Goal: Task Accomplishment & Management: Manage account settings

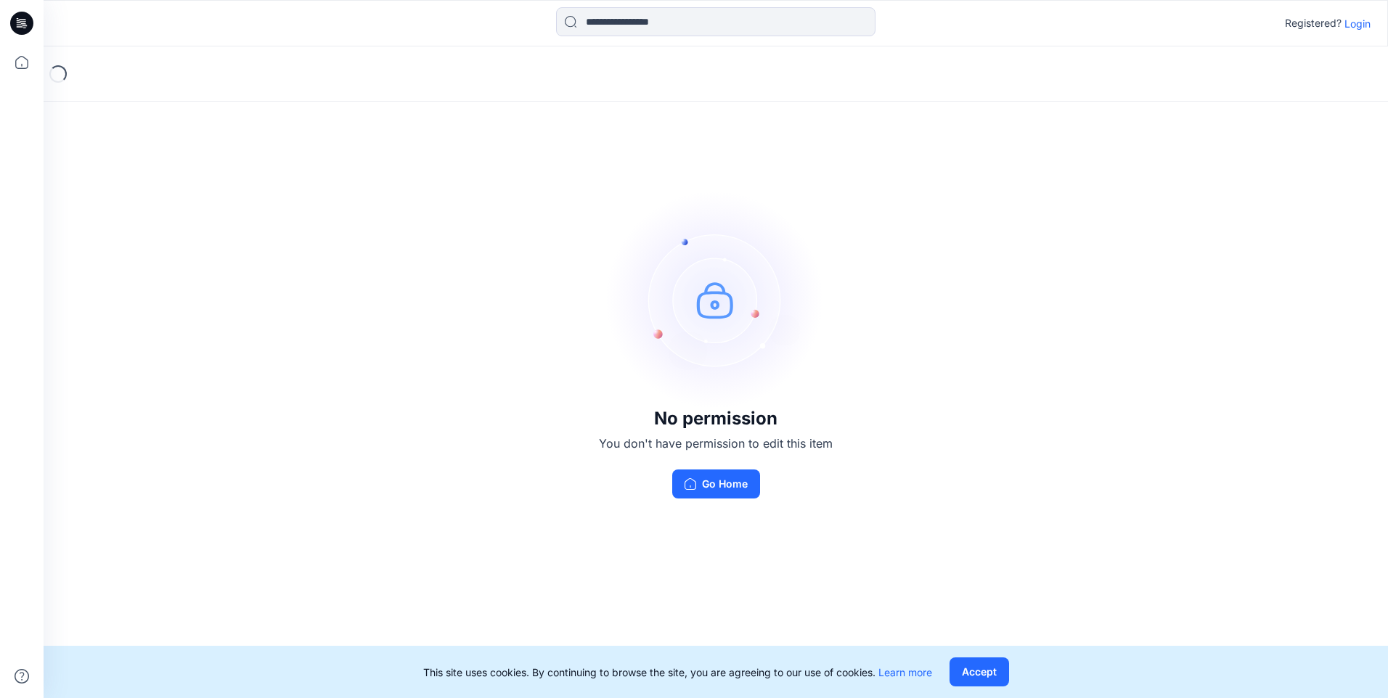
click at [1366, 27] on p "Login" at bounding box center [1358, 23] width 26 height 15
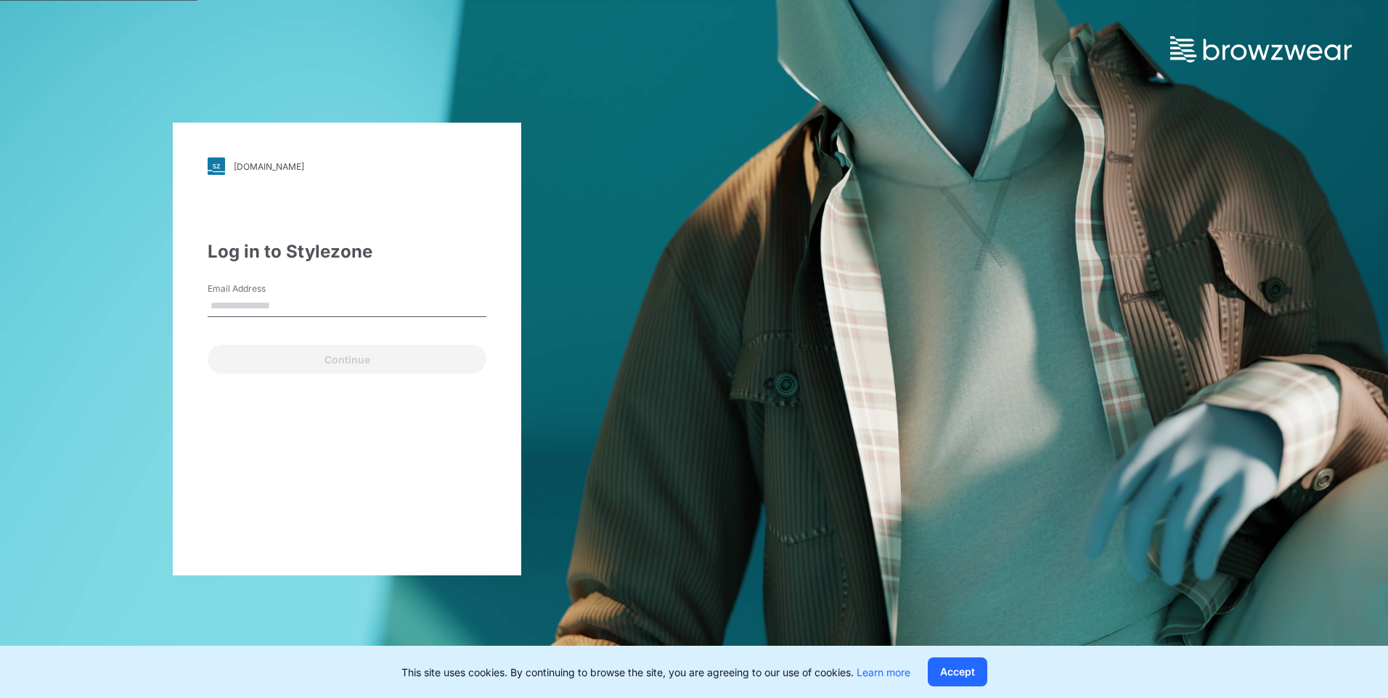
click at [299, 290] on label "Email Address" at bounding box center [259, 288] width 102 height 13
click at [299, 295] on input "Email Address" at bounding box center [347, 306] width 279 height 22
click at [276, 300] on input "Email Address" at bounding box center [347, 306] width 279 height 22
type input "**********"
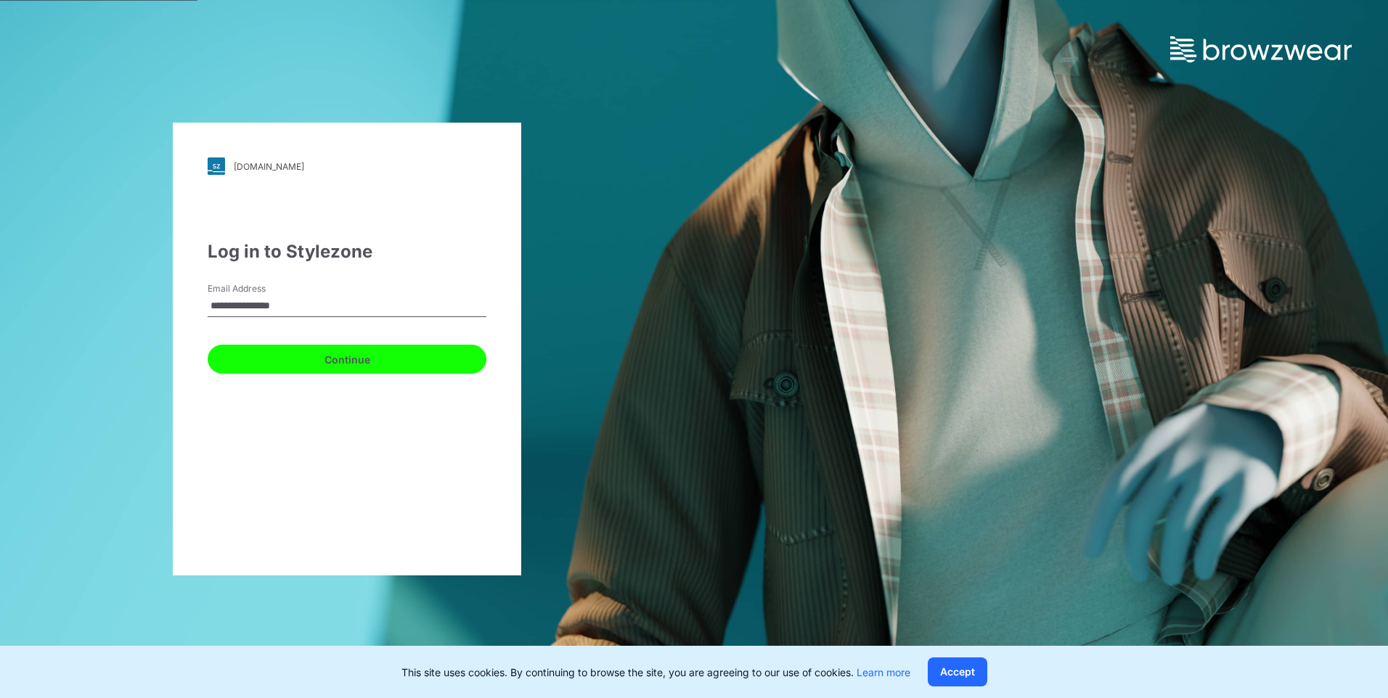
click at [293, 360] on button "Continue" at bounding box center [347, 359] width 279 height 29
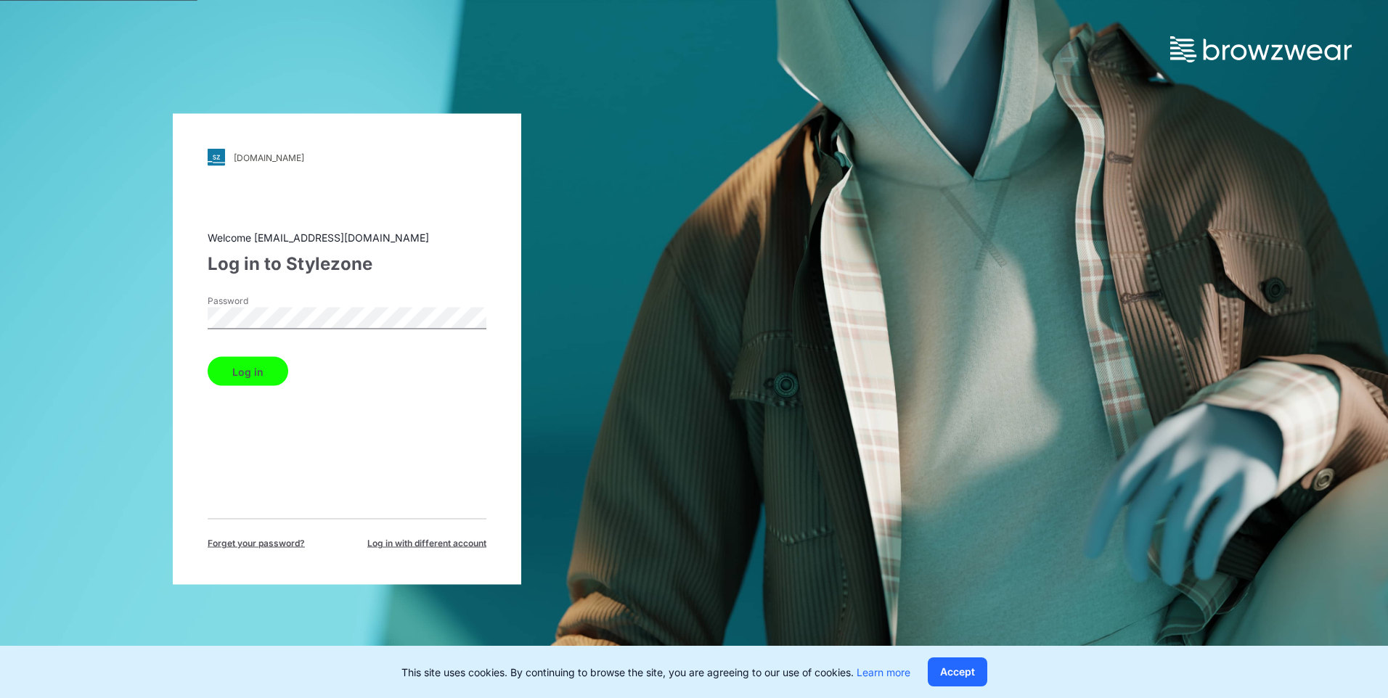
click at [280, 368] on button "Log in" at bounding box center [248, 371] width 81 height 29
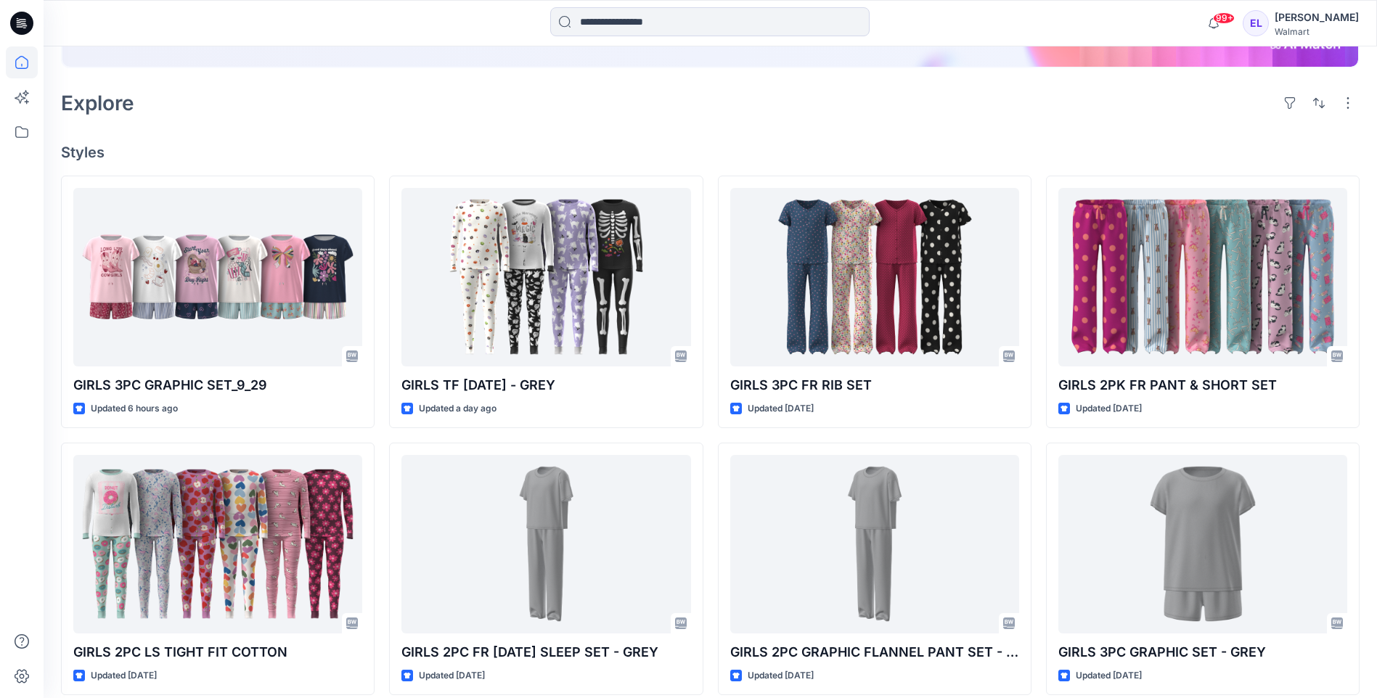
scroll to position [290, 0]
